Goal: Task Accomplishment & Management: Manage account settings

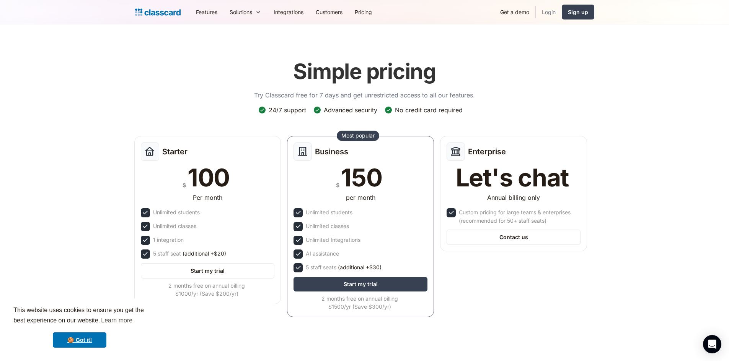
click at [545, 8] on link "Login" at bounding box center [548, 11] width 26 height 17
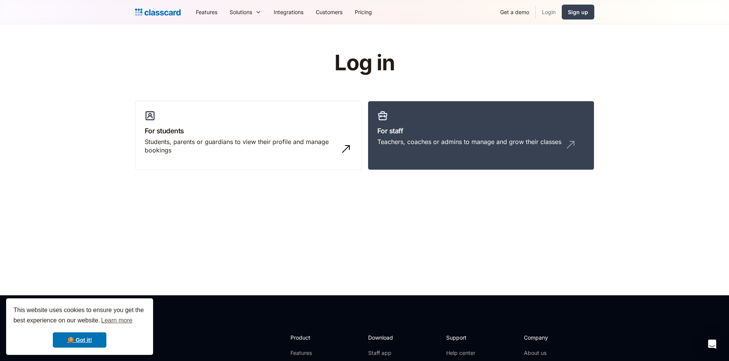
click at [553, 12] on link "Login" at bounding box center [548, 11] width 26 height 17
click at [534, 144] on div "Teachers, coaches or admins to manage and grow their classes" at bounding box center [469, 142] width 184 height 8
